Goal: Consume media (video, audio)

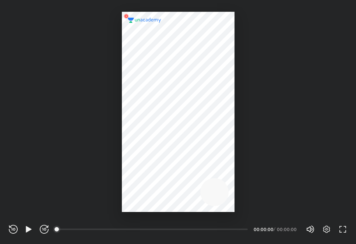
scroll to position [244, 356]
click at [29, 229] on icon "button" at bounding box center [29, 229] width 6 height 6
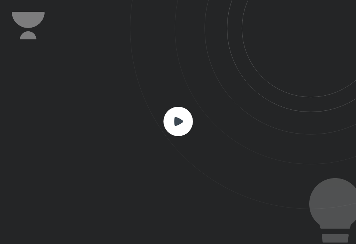
click at [29, 229] on div at bounding box center [178, 122] width 356 height 244
click at [182, 123] on icon at bounding box center [178, 121] width 29 height 29
click at [182, 121] on icon at bounding box center [178, 121] width 9 height 9
click at [181, 121] on icon at bounding box center [178, 121] width 9 height 9
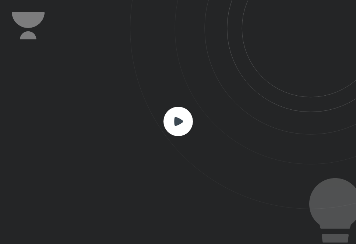
click at [179, 121] on icon at bounding box center [178, 121] width 9 height 9
click at [179, 123] on icon at bounding box center [178, 121] width 9 height 9
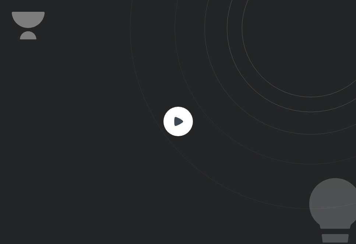
click at [186, 117] on rect at bounding box center [178, 121] width 29 height 29
